Goal: Complete application form

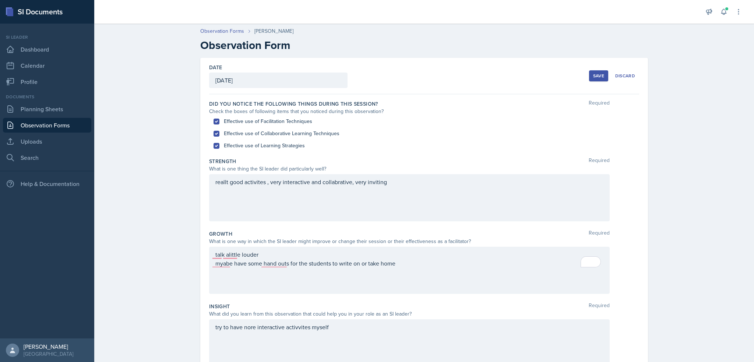
scroll to position [131, 0]
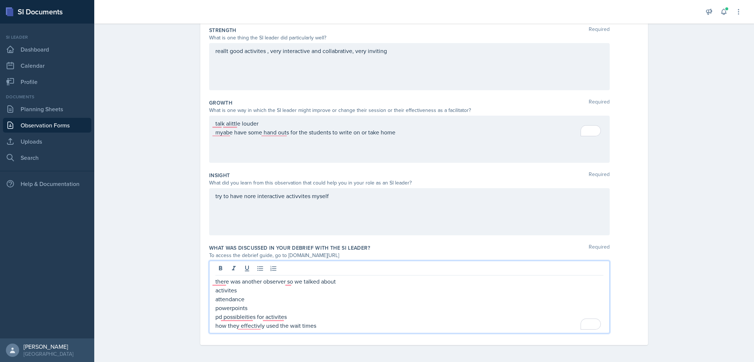
click at [352, 101] on div "Growth Required" at bounding box center [424, 102] width 430 height 7
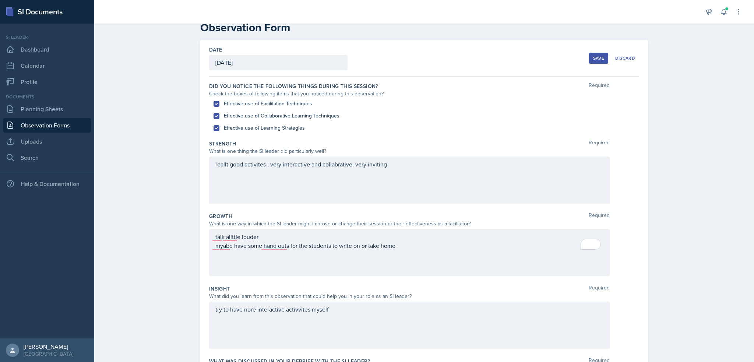
scroll to position [8, 0]
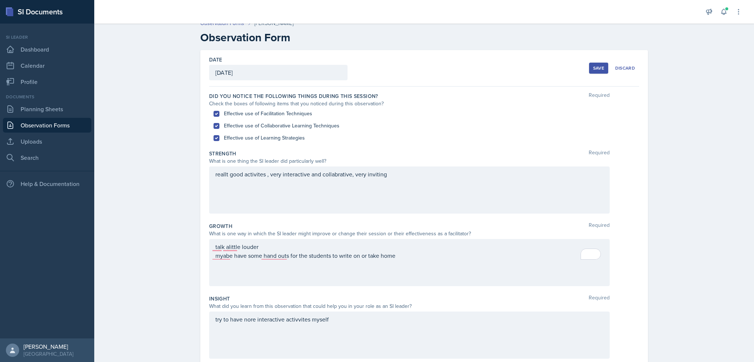
click at [306, 173] on div "reallt good activites , very interactive and collabrative, very inviting" at bounding box center [409, 189] width 401 height 47
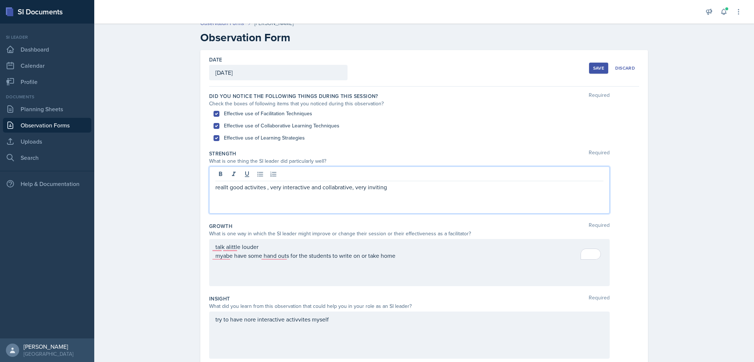
click at [409, 185] on p "reallt good activites , very interactive and collabrative, very inviting" at bounding box center [409, 187] width 388 height 9
click at [345, 186] on p "reallt good activites , very interactive and collabrative, very inviting" at bounding box center [409, 187] width 388 height 9
copy p "reallt good activites , very interactive and collabrative, very inviting"
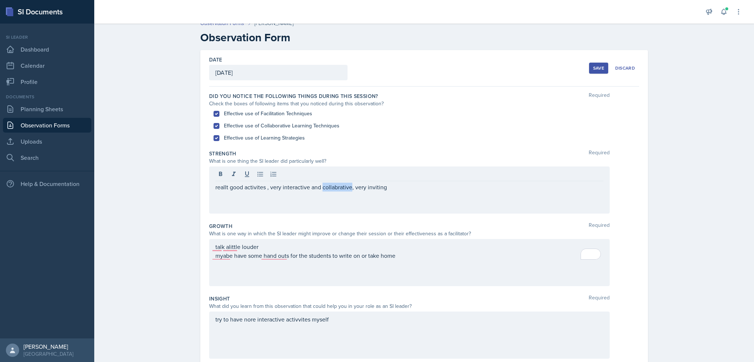
click at [274, 185] on p "reallt good activites , very interactive and collabrative, very inviting" at bounding box center [409, 187] width 388 height 9
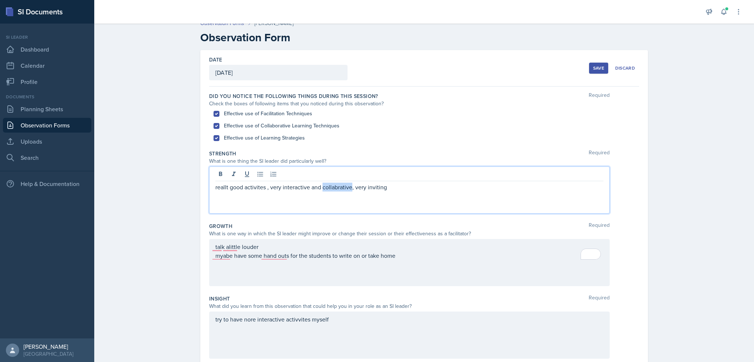
click at [274, 185] on p "reallt good activites , very interactive and collabrative, very inviting" at bounding box center [409, 187] width 388 height 9
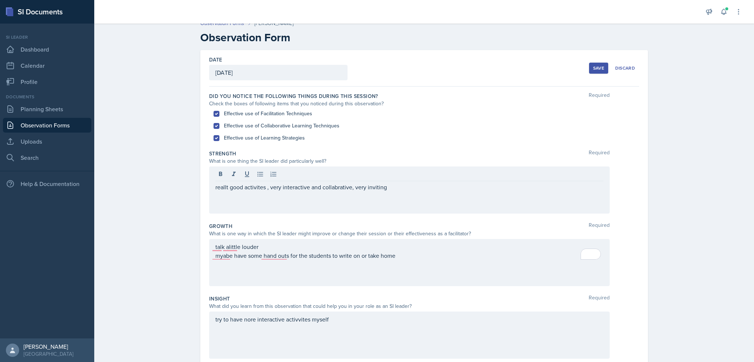
click at [289, 189] on p "reallt good activites , very interactive and collabrative, very inviting" at bounding box center [409, 187] width 388 height 9
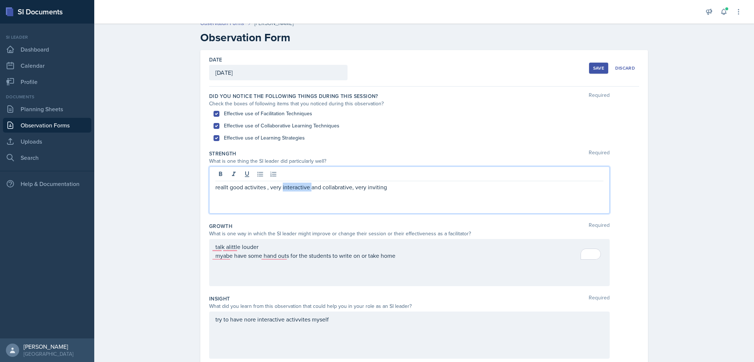
click at [289, 189] on p "reallt good activites , very interactive and collabrative, very inviting" at bounding box center [409, 187] width 388 height 9
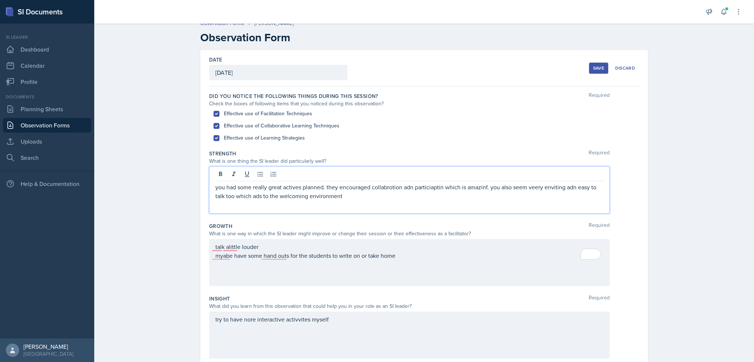
click at [289, 189] on p "you had some really great actives planned. they encouraged collabrotion adn par…" at bounding box center [409, 192] width 388 height 18
copy p "you had some really great actives planned. they encouraged collabrotion adn par…"
click at [275, 206] on div "you had some really great actives planned. they encouraged collabrotion adn par…" at bounding box center [409, 189] width 401 height 47
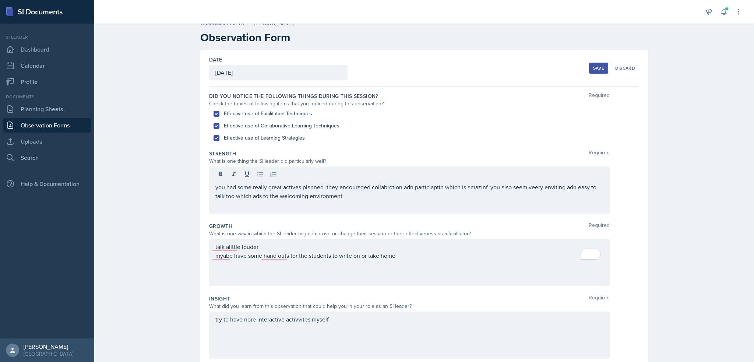
click at [275, 206] on div "you had some really great actives planned. they encouraged collabrotion adn par…" at bounding box center [409, 189] width 401 height 47
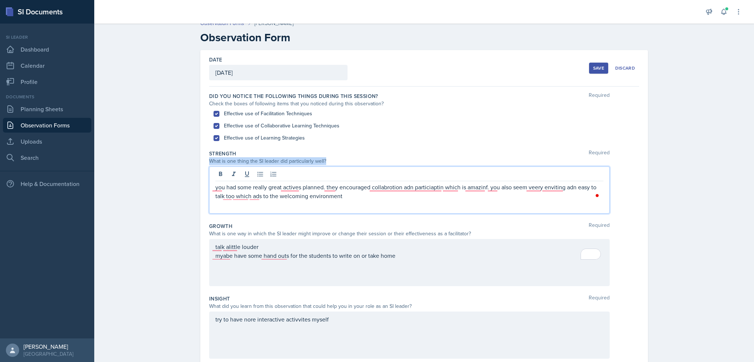
click at [279, 196] on p "you had some really great actives planned. they encouraged collabrotion adn par…" at bounding box center [409, 192] width 388 height 18
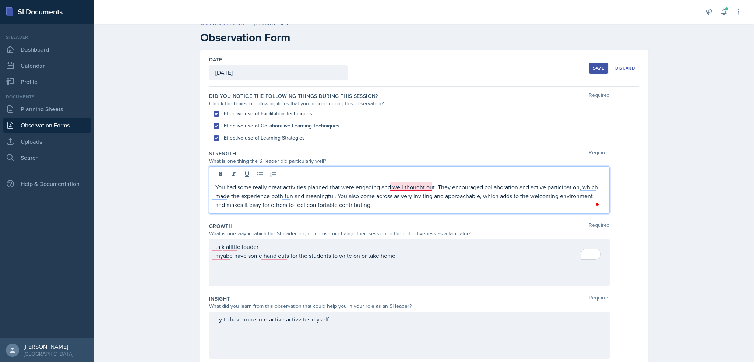
click at [409, 187] on p "You had some really great activities planned that were engaging and well though…" at bounding box center [409, 196] width 388 height 27
click at [340, 185] on p "You had some really great activities planned that were engaging and well-though…" at bounding box center [409, 196] width 388 height 27
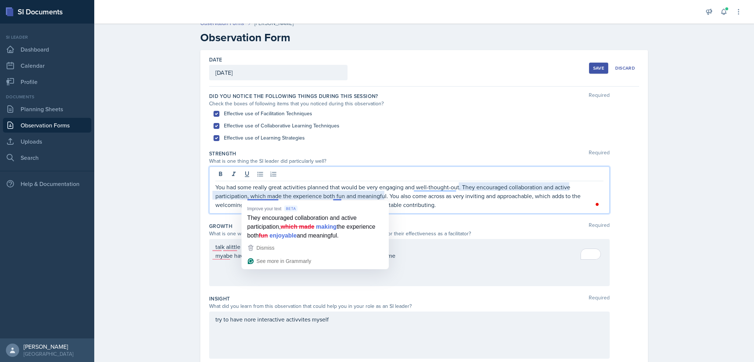
click at [268, 194] on p "You had some really great activities planned that would be very engaging and we…" at bounding box center [409, 196] width 388 height 27
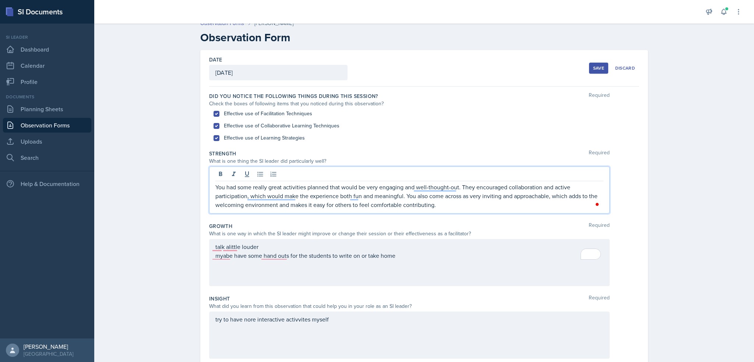
click at [225, 251] on div "talk alittle louder myabe have some hand outs for the students to write on or t…" at bounding box center [409, 262] width 401 height 47
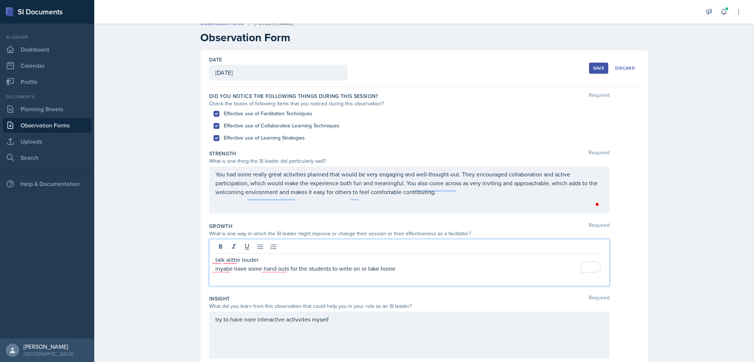
click at [225, 251] on div at bounding box center [409, 248] width 388 height 12
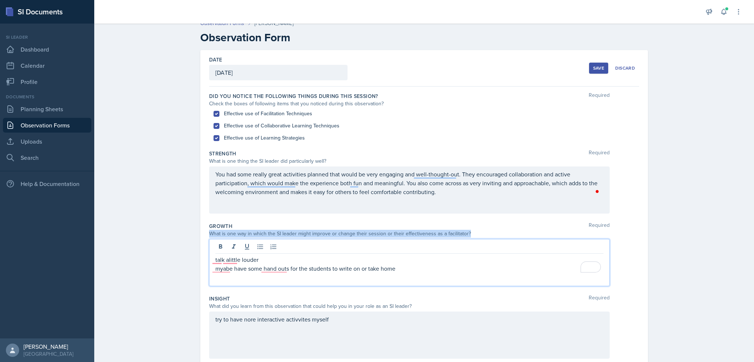
click at [225, 251] on div at bounding box center [409, 248] width 388 height 12
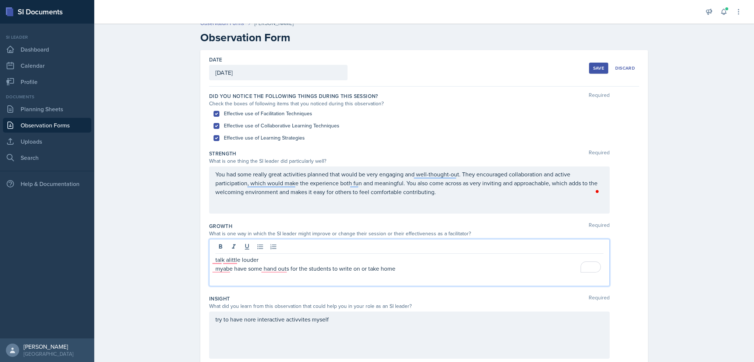
click at [226, 255] on p "talk alittle louder" at bounding box center [409, 259] width 388 height 9
click at [222, 264] on p "myabe have some hand outs for the students to write on or take home" at bounding box center [409, 268] width 388 height 9
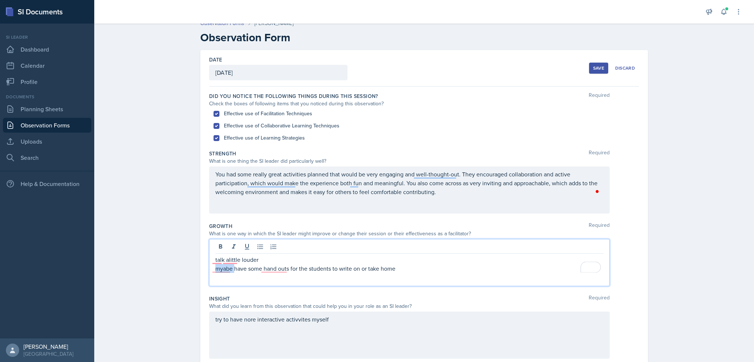
click at [222, 264] on p "myabe have some hand outs for the students to write on or take home" at bounding box center [409, 268] width 388 height 9
drag, startPoint x: 212, startPoint y: 258, endPoint x: 430, endPoint y: 268, distance: 218.5
click at [430, 268] on div "talk alittle louder myabe have some hand outs for the students to write on or t…" at bounding box center [409, 264] width 388 height 18
copy div "talk alittle louder myabe have some hand outs for the students to write on or t…"
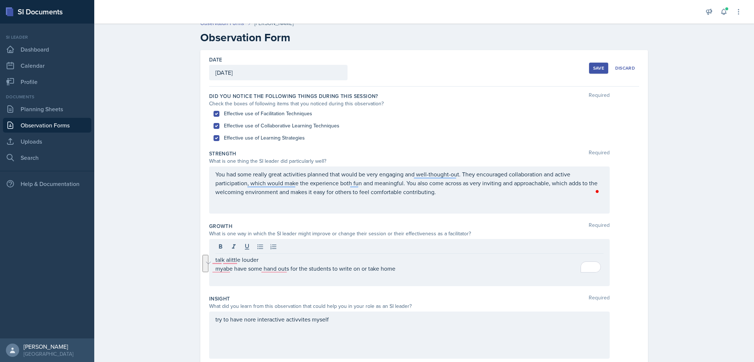
click at [353, 281] on div "talk alittle louder myabe have some hand outs for the students to write on or t…" at bounding box center [409, 262] width 401 height 47
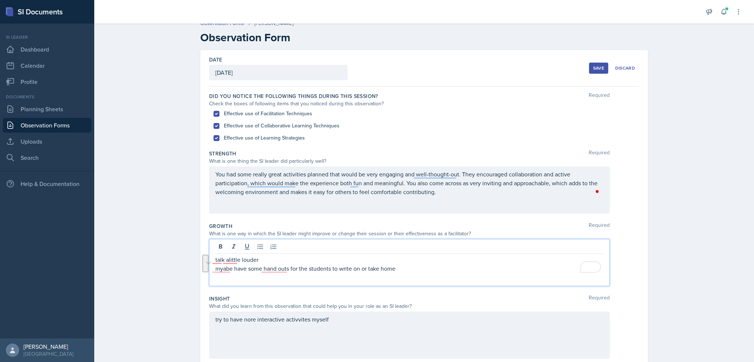
click at [353, 281] on div "talk alittle louder myabe have some hand outs for the students to write on or t…" at bounding box center [409, 262] width 401 height 47
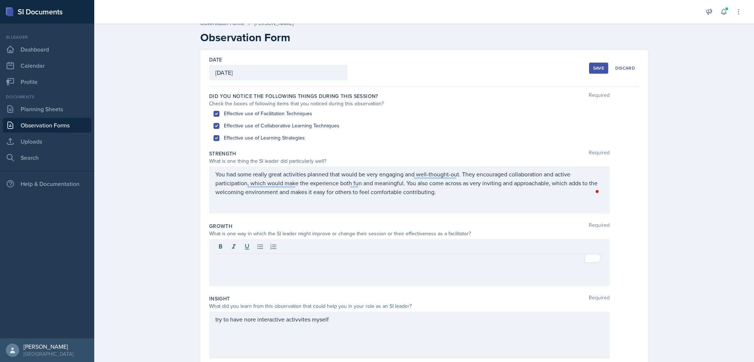
click at [316, 262] on p "To enrich screen reader interactions, please activate Accessibility in Grammarl…" at bounding box center [409, 259] width 388 height 9
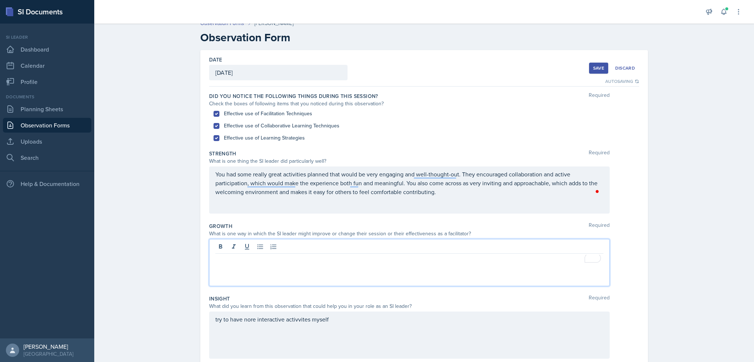
paste div "To enrich screen reader interactions, please activate Accessibility in Grammarl…"
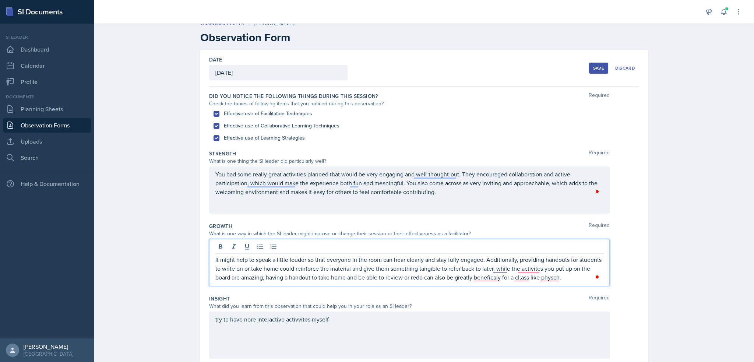
click at [443, 271] on p "It might help to speak a little louder so that everyone in the room can hear cl…" at bounding box center [409, 268] width 388 height 27
click at [443, 270] on p "It might help to speak a little louder so that everyone in the room can hear cl…" at bounding box center [409, 268] width 388 height 27
copy p "It might help to speak a little louder so that everyone in the room can hear cl…"
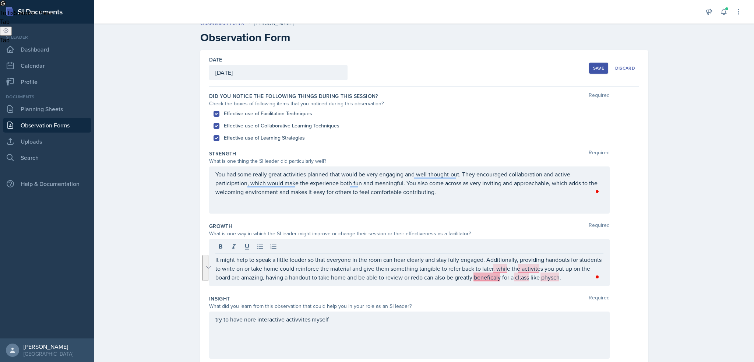
click at [495, 276] on p "It might help to speak a little louder so that everyone in the room can hear cl…" at bounding box center [409, 268] width 388 height 27
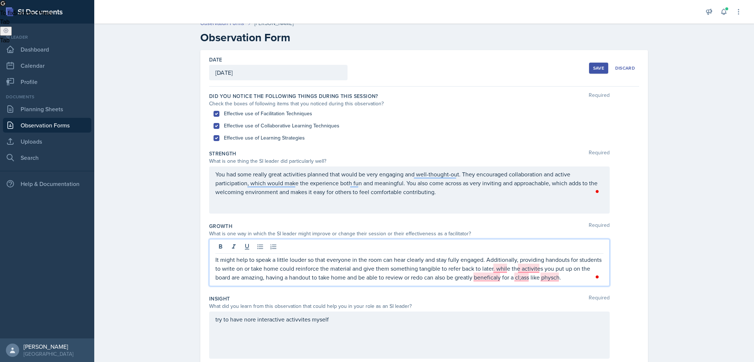
click at [354, 260] on p "It might help to speak a little louder so that everyone in the room can hear cl…" at bounding box center [409, 268] width 388 height 27
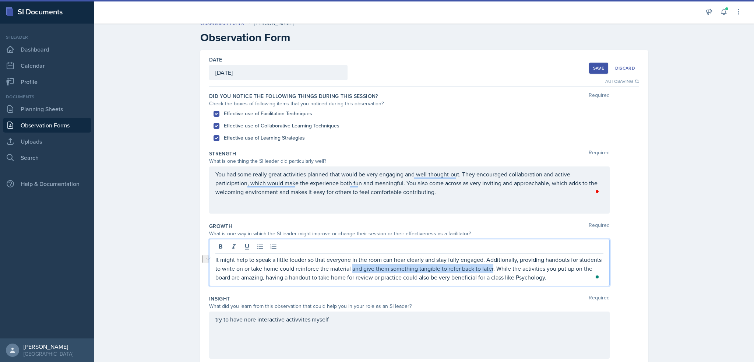
drag, startPoint x: 350, startPoint y: 268, endPoint x: 490, endPoint y: 265, distance: 139.6
click at [490, 265] on p "It might help to speak a little louder so that everyone in the room can hear cl…" at bounding box center [409, 268] width 388 height 27
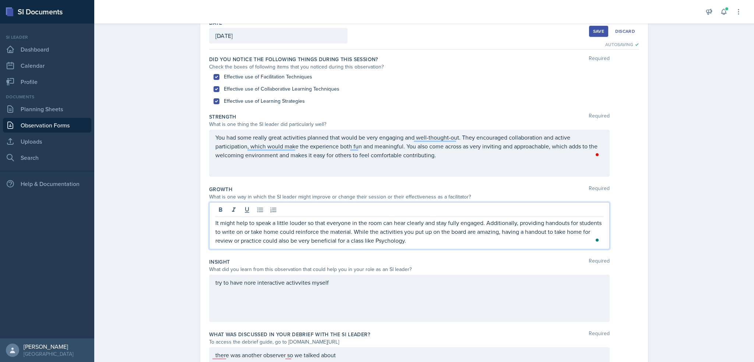
scroll to position [81, 0]
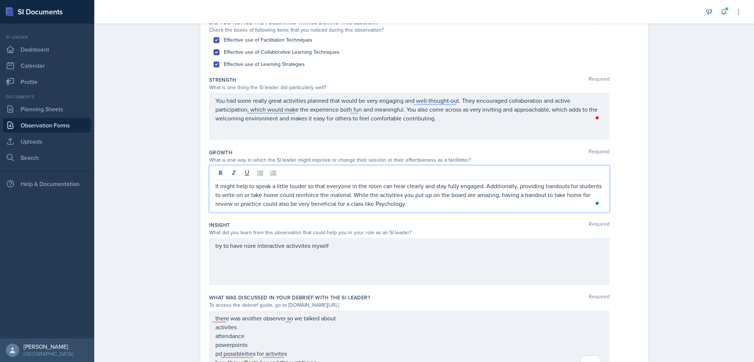
click at [266, 248] on div "try to have nore interactive activvites myself" at bounding box center [409, 261] width 401 height 47
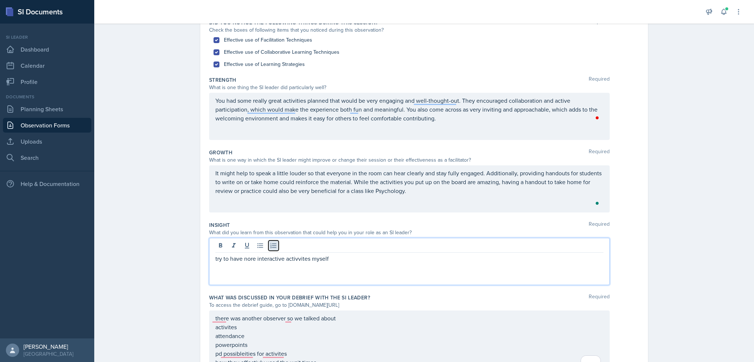
click at [268, 248] on button at bounding box center [273, 245] width 10 height 10
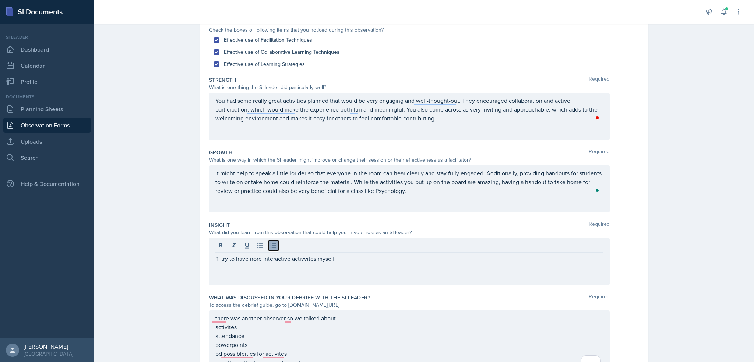
click at [268, 248] on button at bounding box center [273, 245] width 10 height 10
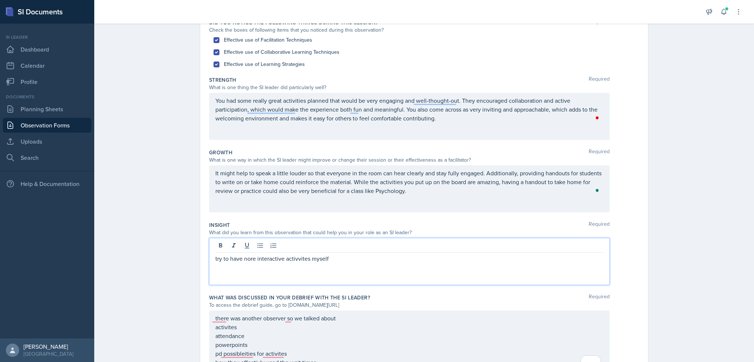
click at [265, 256] on p "try to have nore interactive activvites myself" at bounding box center [409, 258] width 388 height 9
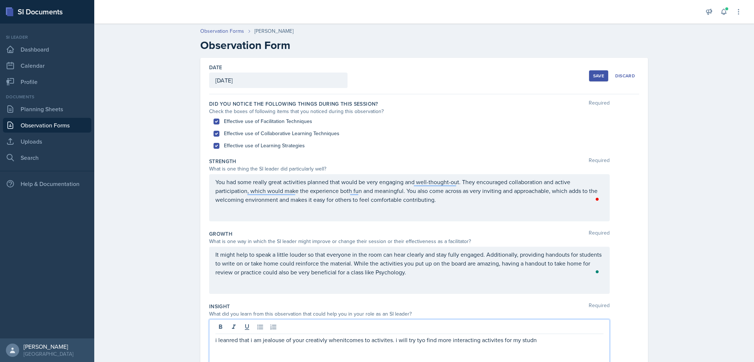
scroll to position [81, 0]
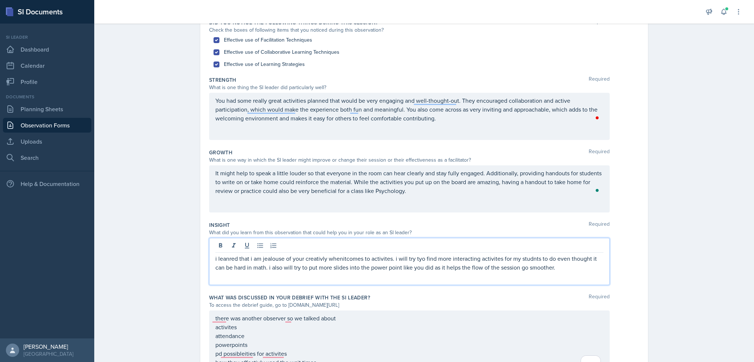
click at [265, 256] on p "i leanred that i am jealouse of your creativly whenitcomes to activites. i will…" at bounding box center [409, 263] width 388 height 18
copy p "i leanred that i am jealouse of your creativly whenitcomes to activites. i will…"
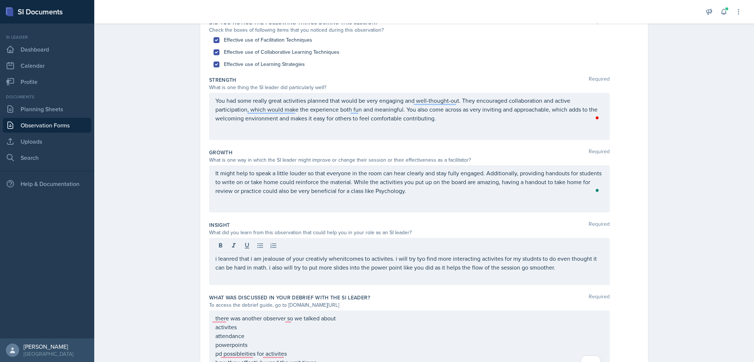
click at [364, 294] on label "What was discussed in your debrief with the SI Leader?" at bounding box center [289, 297] width 161 height 7
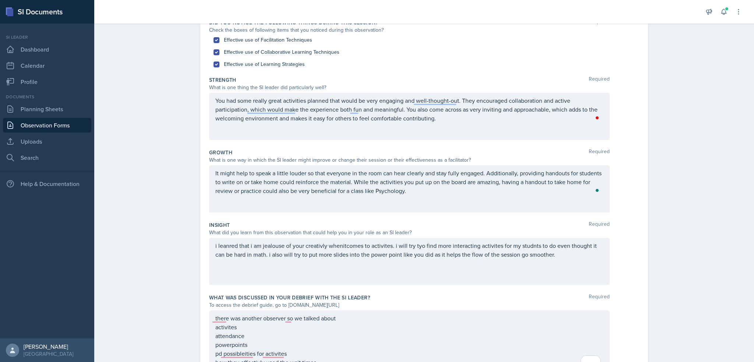
click at [373, 252] on div "i leanred that i am jealouse of your creativly whenitcomes to activites. i will…" at bounding box center [409, 261] width 401 height 47
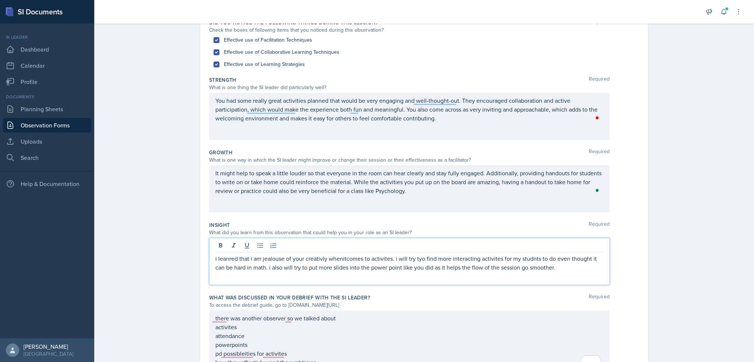
click at [373, 252] on div "i leanred that i am jealouse of your creativly whenitcomes to activites. i will…" at bounding box center [409, 261] width 401 height 47
click at [368, 267] on p "i leanred that i am jealouse of your creativly whenitcomes to activites. i will…" at bounding box center [409, 263] width 388 height 18
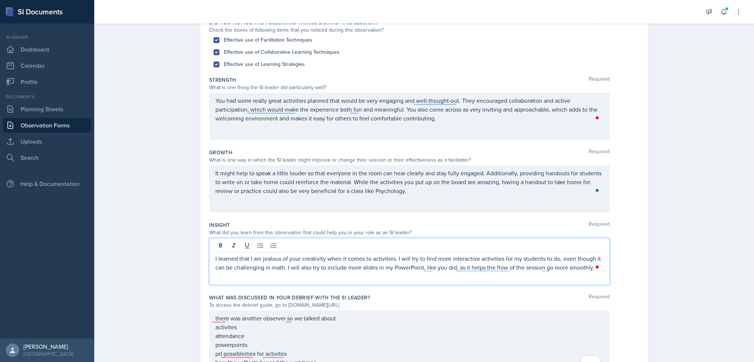
scroll to position [118, 0]
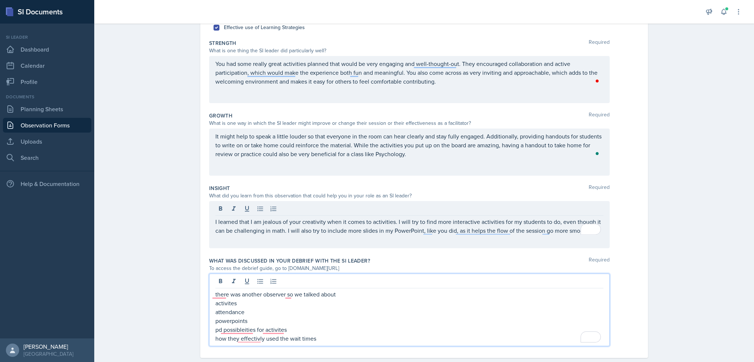
click at [312, 309] on div "there was another observer so we talked about activites attendance powerpoints …" at bounding box center [409, 316] width 388 height 53
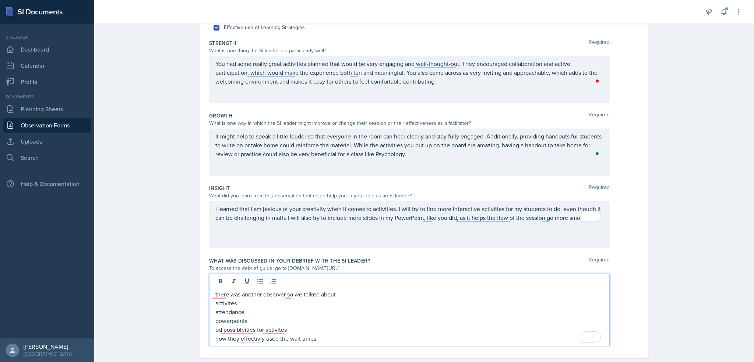
scroll to position [131, 0]
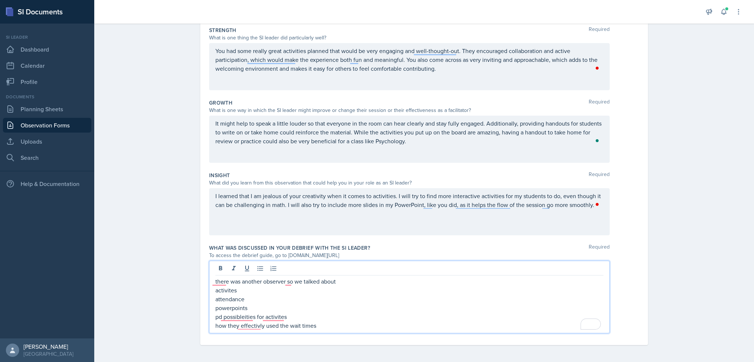
click at [243, 293] on p "activites" at bounding box center [409, 290] width 388 height 9
click at [301, 286] on p "activites:" at bounding box center [409, 290] width 388 height 9
click at [298, 280] on p "there was another observer so we talked about" at bounding box center [409, 281] width 388 height 9
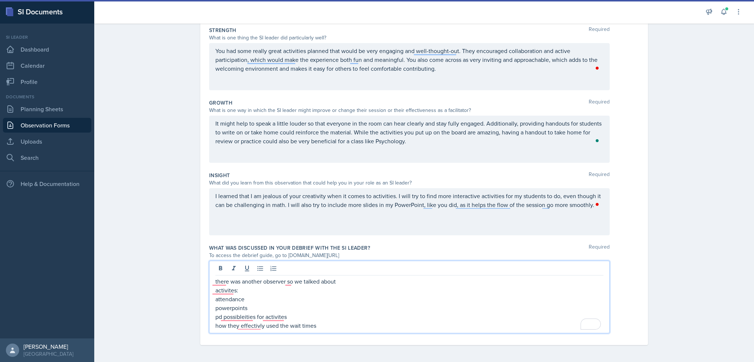
click at [301, 280] on p "there was another observer so we talked about" at bounding box center [409, 281] width 388 height 9
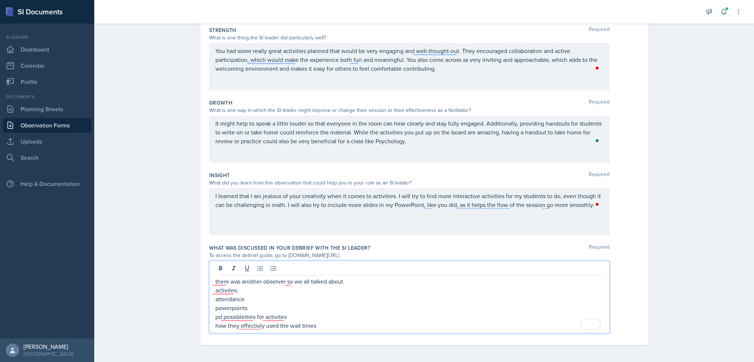
click at [369, 280] on p "there was another observer so we all talked about" at bounding box center [409, 281] width 388 height 9
click at [276, 288] on p "activites:" at bounding box center [409, 290] width 388 height 9
click at [264, 297] on p "attendance" at bounding box center [409, 299] width 388 height 9
click at [254, 302] on p "attendance: ways to boost attendnce like incentives, proptming in class" at bounding box center [409, 299] width 388 height 9
click at [249, 309] on p "powerpoints" at bounding box center [409, 307] width 388 height 9
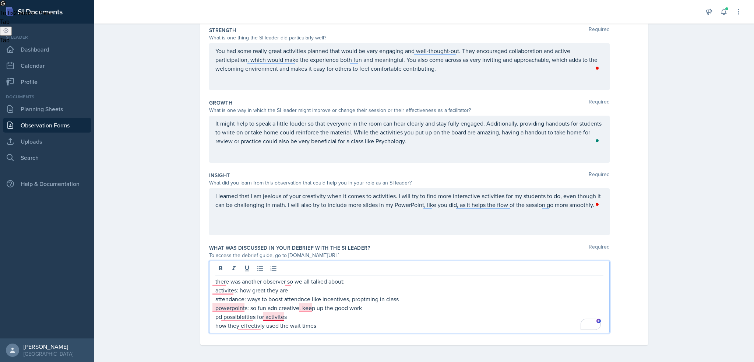
click at [285, 315] on p "pd possibleities for activites" at bounding box center [409, 316] width 388 height 9
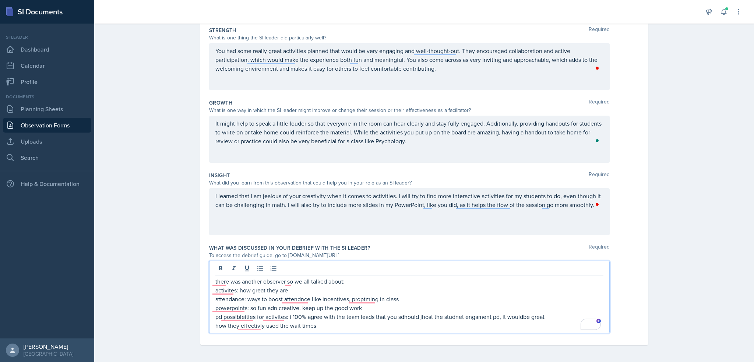
click at [302, 326] on p "how they effectivly used the wait times" at bounding box center [409, 325] width 388 height 9
click at [308, 326] on p "how they effectivly used the wait times" at bounding box center [409, 325] width 388 height 9
click at [315, 326] on p "how they effectivly used the wait times" at bounding box center [409, 325] width 388 height 9
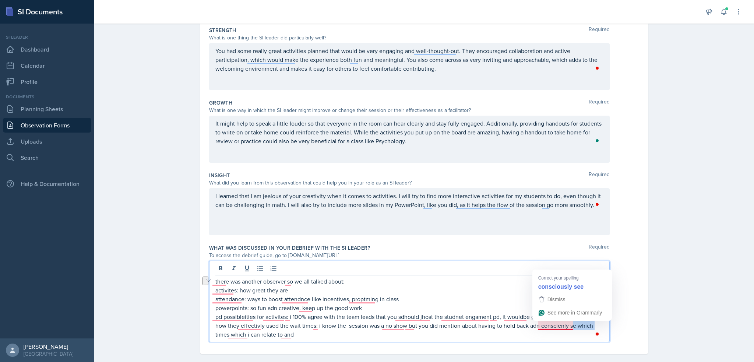
drag, startPoint x: 569, startPoint y: 325, endPoint x: 593, endPoint y: 325, distance: 24.3
click at [593, 325] on p "how they effectivly used the wait times: i know the session was a no show but y…" at bounding box center [409, 330] width 388 height 18
click at [331, 344] on div "What was discussed in your debrief with the SI Leader? Required To access the d…" at bounding box center [424, 294] width 430 height 107
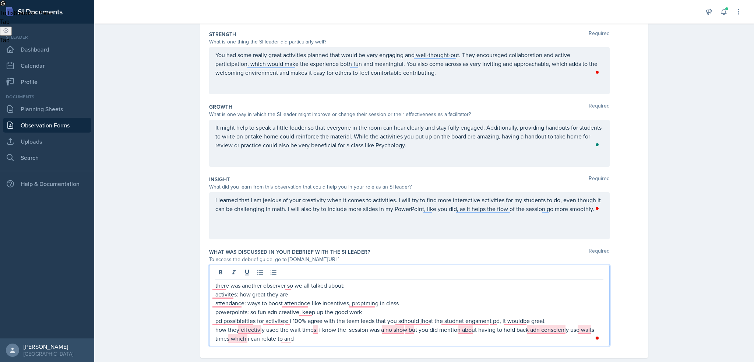
click at [311, 325] on p "how they effectivly used the wait times: i know the session was a no show but y…" at bounding box center [409, 334] width 388 height 18
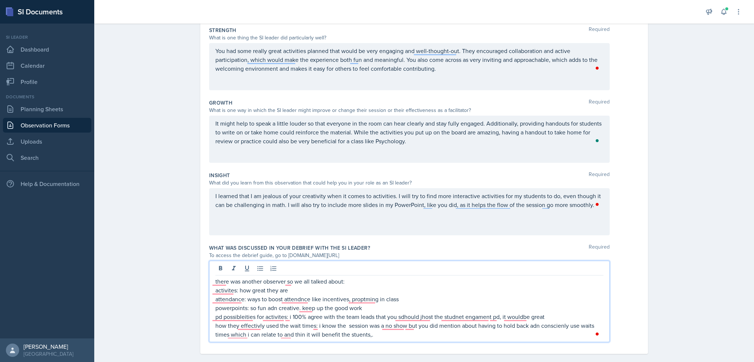
click at [310, 321] on p "how they effectivly used the wait times: i know the session was a no show but y…" at bounding box center [409, 330] width 388 height 18
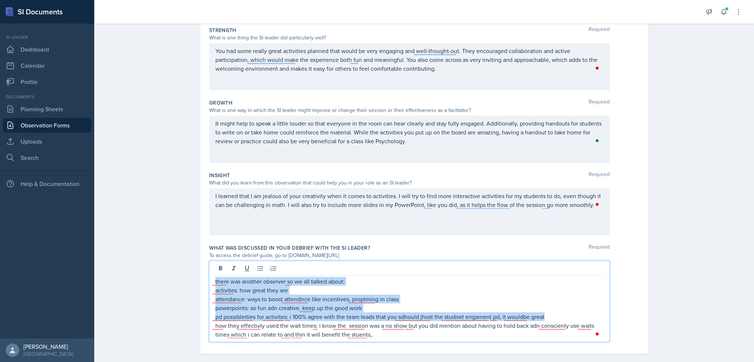
copy div "there was another observer so we all talked about: activites: how great they ar…"
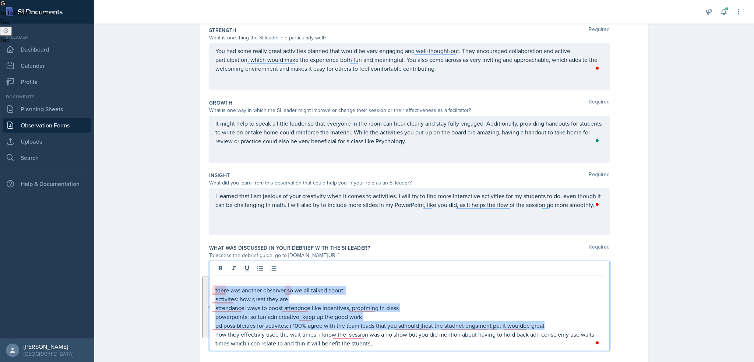
click at [286, 313] on p "powerpoints: so fun adn creative. keep up the good work" at bounding box center [409, 316] width 388 height 9
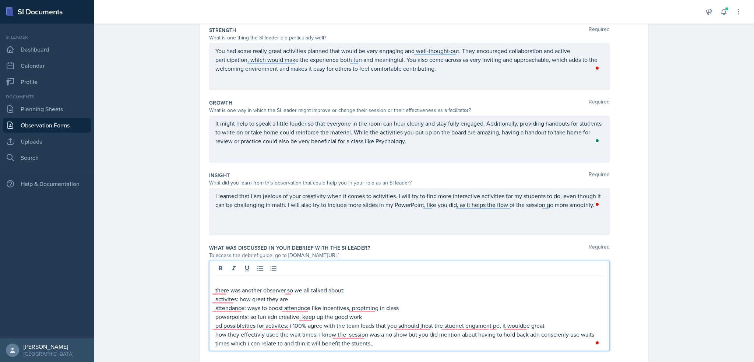
scroll to position [149, 0]
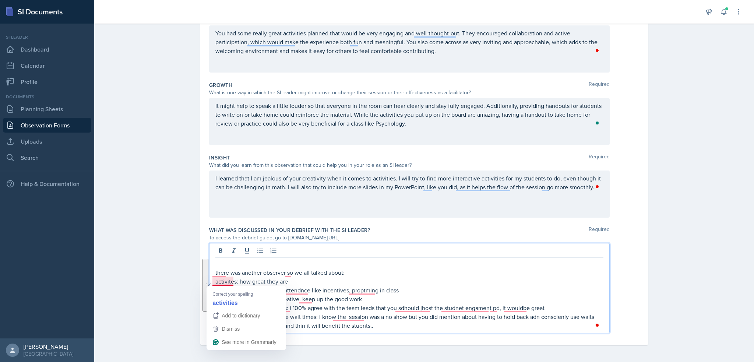
drag, startPoint x: 214, startPoint y: 282, endPoint x: 384, endPoint y: 328, distance: 176.2
click at [384, 328] on div "there was another observer so we all talked about: activites: how great they ar…" at bounding box center [409, 294] width 388 height 71
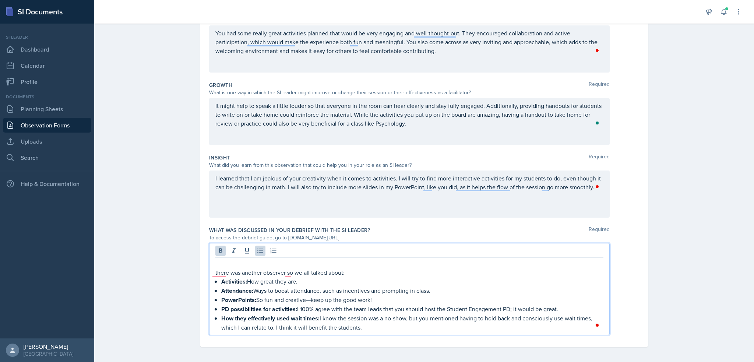
click at [312, 319] on strong "How they effectively used wait times:" at bounding box center [270, 318] width 98 height 8
click at [440, 286] on p "Attendance: Ways to boost attendance, such as incentives and prompting in class." at bounding box center [412, 290] width 382 height 9
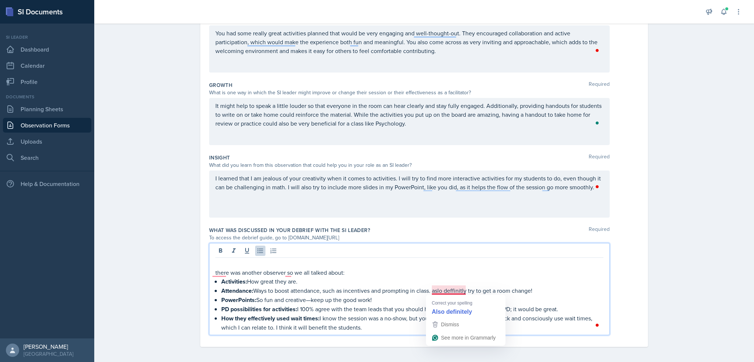
click at [454, 288] on p "Attendance: Ways to boost attendance, such as incentives and prompting in class…" at bounding box center [412, 290] width 382 height 9
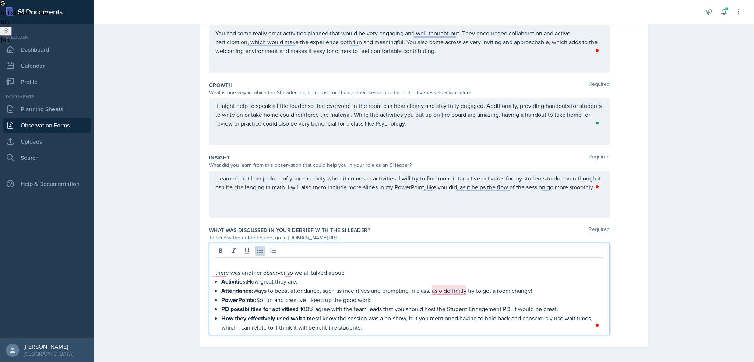
click at [449, 314] on p "How they effectively used wait times: I know the session was a no-show, but you…" at bounding box center [412, 323] width 382 height 18
click at [272, 325] on p "How they effectively used wait times: I know the session was a no-show, but you…" at bounding box center [412, 323] width 382 height 18
click at [355, 326] on p "How they effectively used wait times: I know the session was a no-show, but you…" at bounding box center [412, 323] width 382 height 18
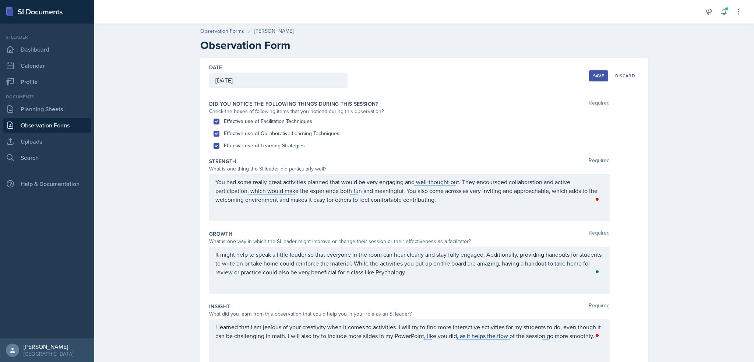
scroll to position [149, 0]
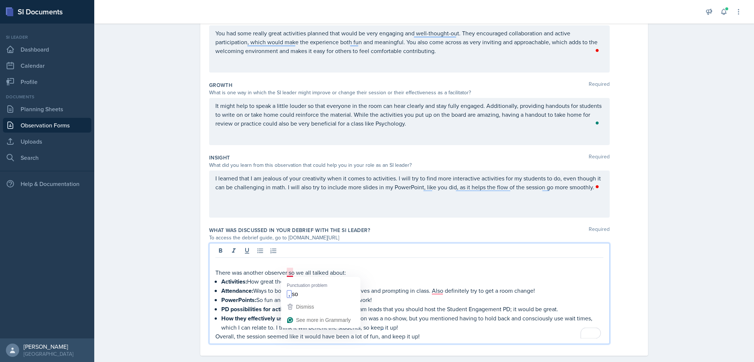
click at [291, 275] on p "There was another observer so we all talked about:" at bounding box center [409, 272] width 388 height 9
click at [297, 272] on p "There was another observer, so we all talked about:" at bounding box center [409, 272] width 388 height 9
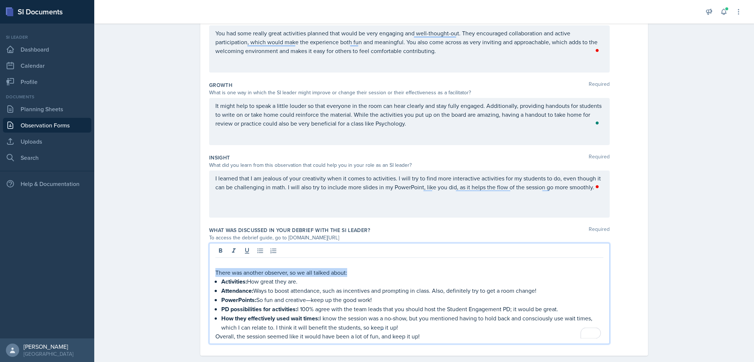
click at [297, 272] on p "There was another observer, so we all talked about:" at bounding box center [409, 272] width 388 height 9
click at [240, 271] on p "There was another observer, so we all talked about:" at bounding box center [409, 272] width 388 height 9
drag, startPoint x: 289, startPoint y: 274, endPoint x: 342, endPoint y: 267, distance: 53.4
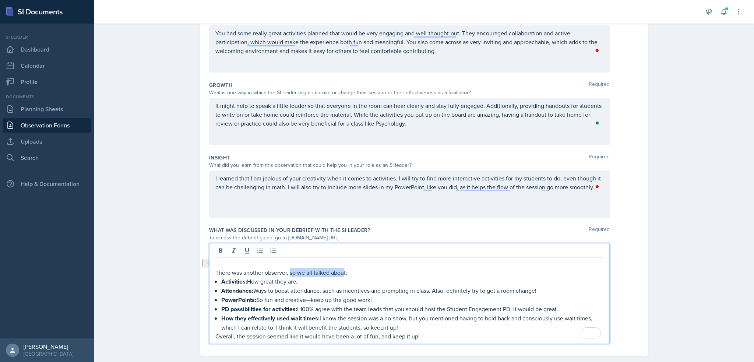
click at [342, 268] on p "There was another observer, so we all talked about:" at bounding box center [409, 272] width 388 height 9
click at [387, 260] on p "To enrich screen reader interactions, please activate Accessibility in Grammarl…" at bounding box center [409, 263] width 388 height 9
click at [289, 272] on p "There was another observer, , so this is a combined list:" at bounding box center [409, 272] width 388 height 9
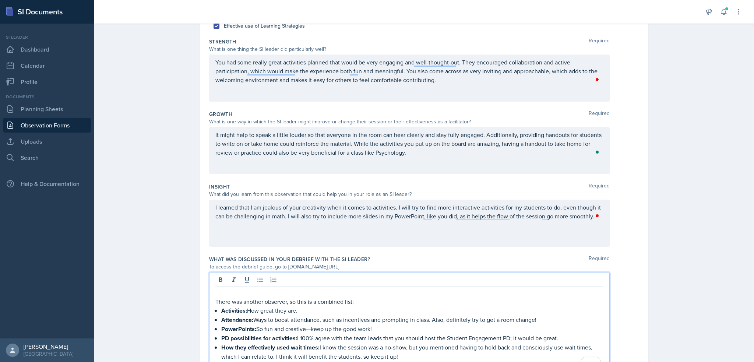
scroll to position [158, 0]
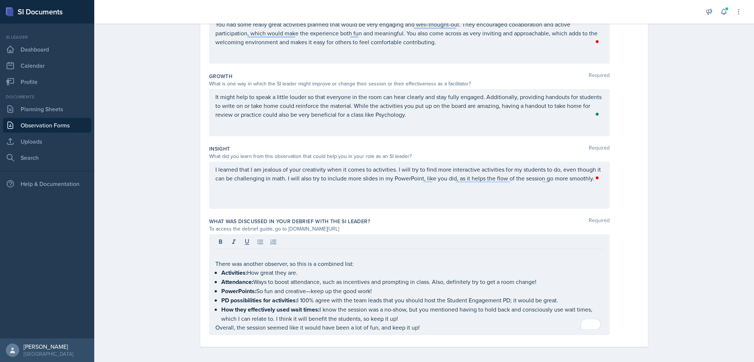
click at [667, 240] on div "Observation Forms [PERSON_NAME] Observation Form Date [DATE] [DATE] 31 1 2 3 4 …" at bounding box center [424, 113] width 660 height 502
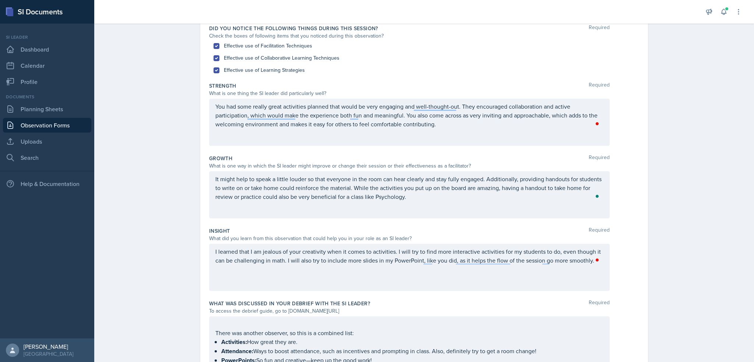
scroll to position [0, 0]
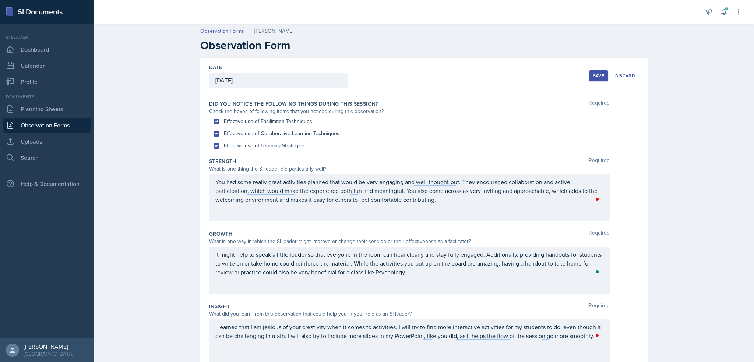
click at [602, 78] on button "Save" at bounding box center [598, 75] width 19 height 11
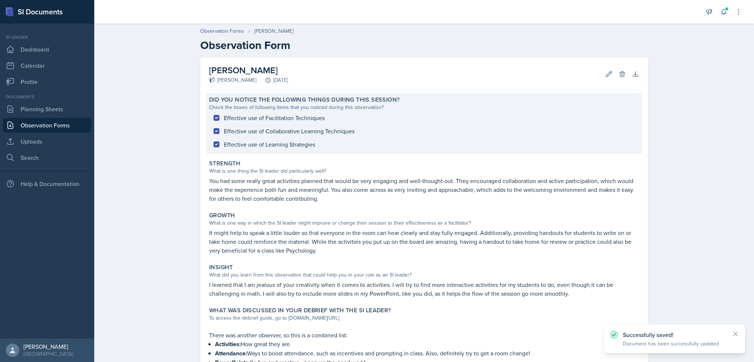
click at [466, 134] on div "Effective use of Facilitation Techniques Effective use of Collaborative Learnin…" at bounding box center [424, 131] width 430 height 40
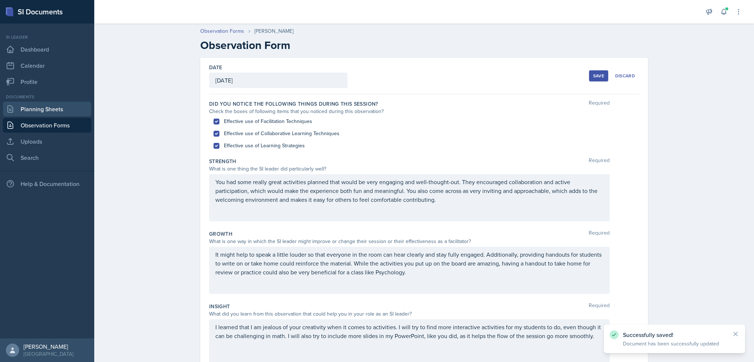
click at [54, 109] on link "Planning Sheets" at bounding box center [47, 109] width 88 height 15
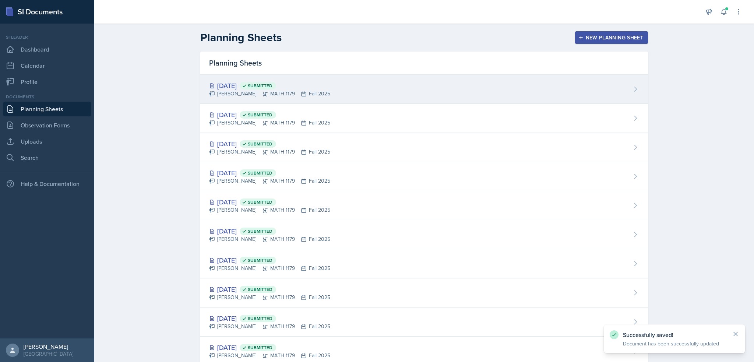
click at [211, 92] on icon at bounding box center [212, 94] width 6 height 6
